Goal: Information Seeking & Learning: Learn about a topic

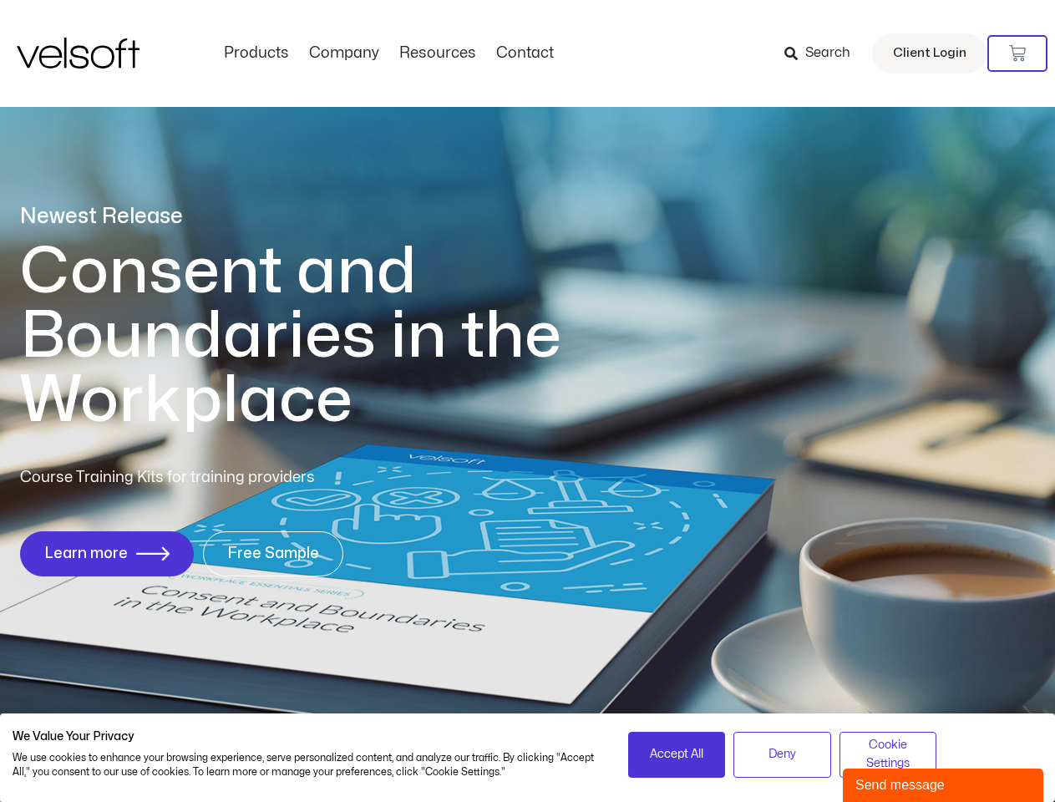
click at [527, 401] on h1 "Consent and Boundaries in the Workplace" at bounding box center [325, 336] width 610 height 193
click at [1017, 53] on icon at bounding box center [1017, 53] width 17 height 17
click at [676, 754] on span "Accept All" at bounding box center [676, 754] width 53 height 18
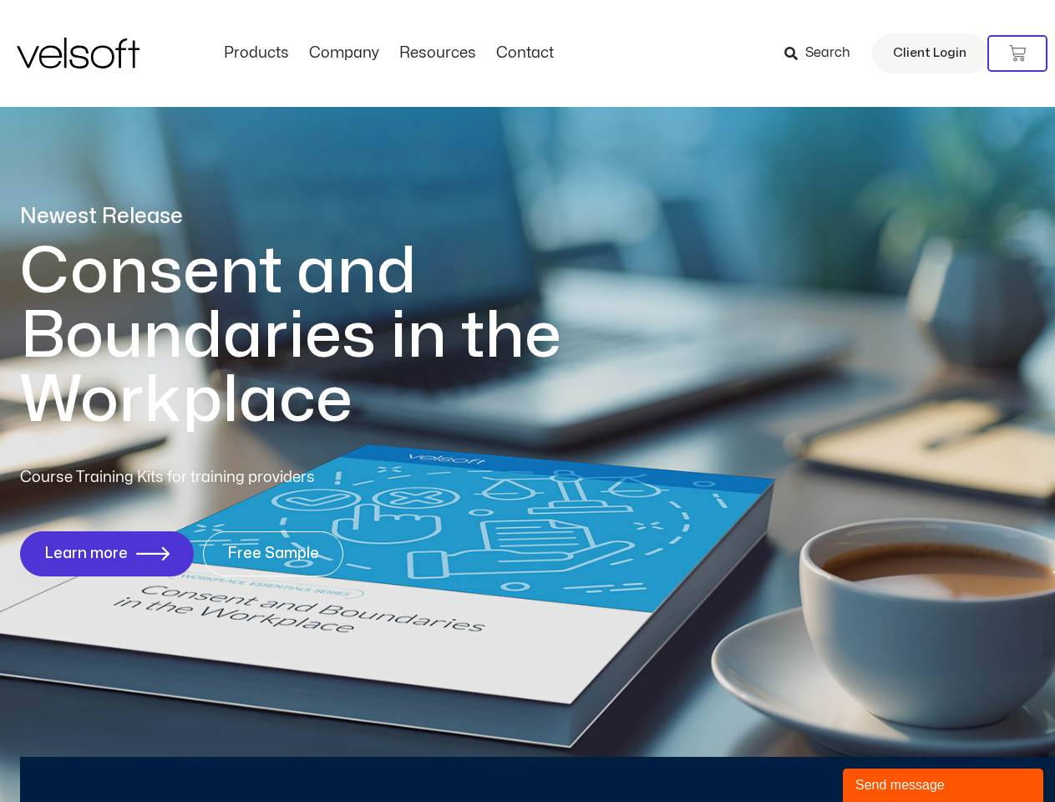
click at [782, 754] on div "Newest Release Consent and Boundaries in the Workplace Course Training Kits for…" at bounding box center [527, 398] width 1055 height 811
click at [888, 754] on div "Newest Release Consent and Boundaries in the Workplace Course Training Kits for…" at bounding box center [527, 398] width 1055 height 811
click at [943, 785] on div "Send message" at bounding box center [942, 785] width 175 height 20
